Goal: Information Seeking & Learning: Learn about a topic

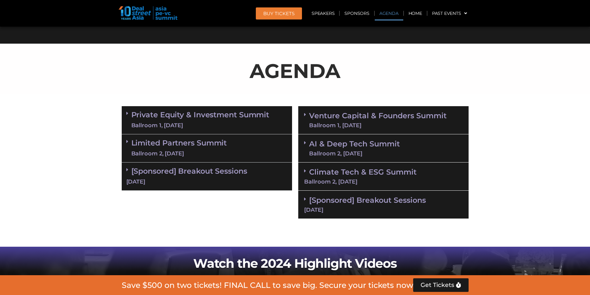
scroll to position [309, 0]
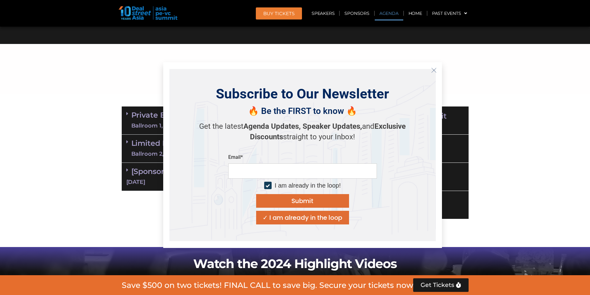
click at [431, 73] on button "Close" at bounding box center [434, 70] width 10 height 10
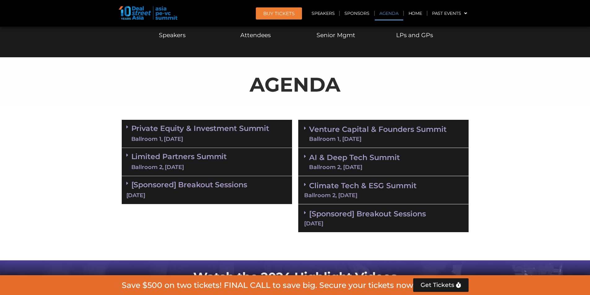
scroll to position [298, 0]
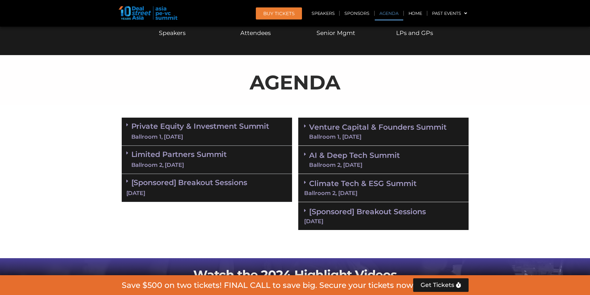
click at [334, 163] on div "Ballroom 2, [DATE]" at bounding box center [354, 165] width 91 height 6
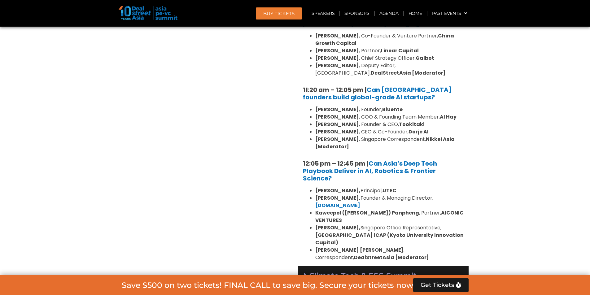
scroll to position [547, 0]
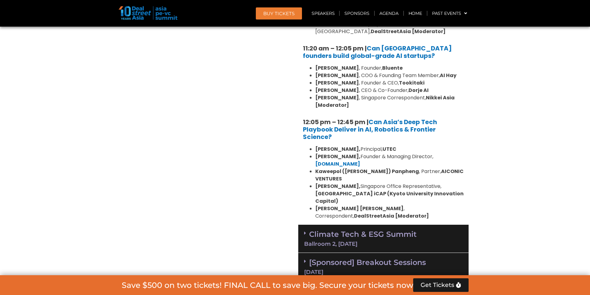
click at [287, 165] on div "Private Equity & Investment Summit Ballroom 1, 10 Sept 8:00 am – 9:00 am | Regi…" at bounding box center [207, 75] width 177 height 418
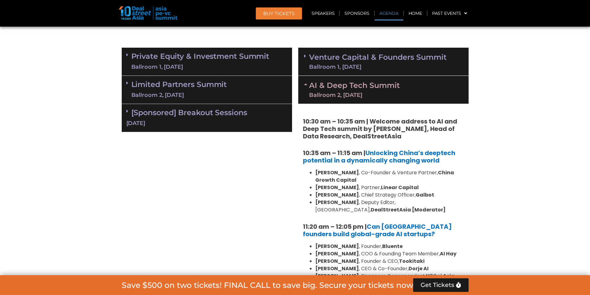
scroll to position [368, 0]
click at [359, 59] on link "Venture Capital & Founders​ Summit Ballroom 1, 11 Sept" at bounding box center [378, 62] width 138 height 16
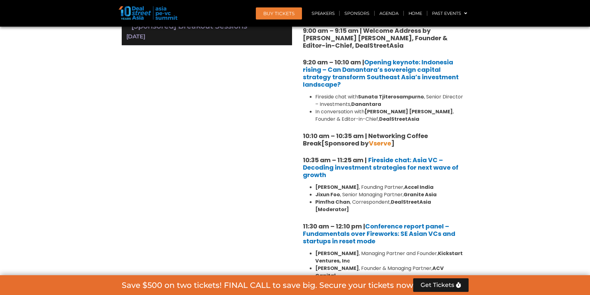
scroll to position [455, 0]
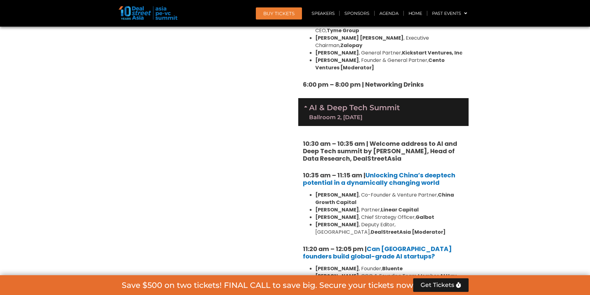
scroll to position [1229, 0]
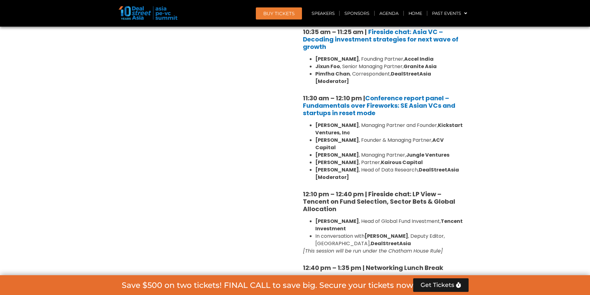
scroll to position [583, 0]
